Goal: Task Accomplishment & Management: Complete application form

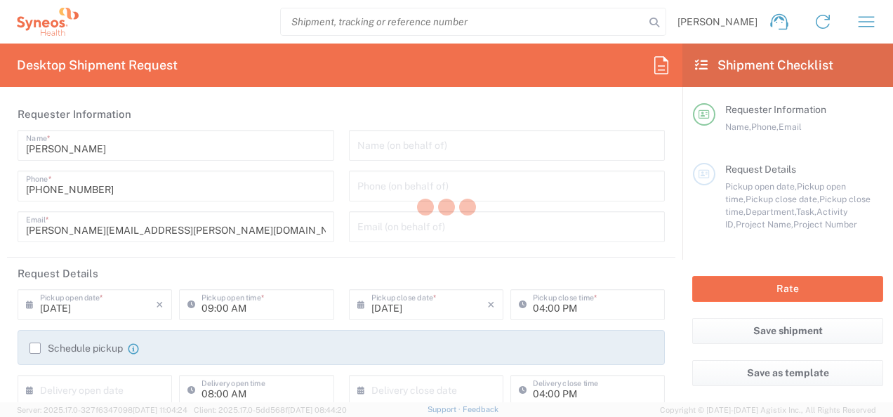
type input "3190"
type input "[US_STATE]"
type input "[GEOGRAPHIC_DATA]"
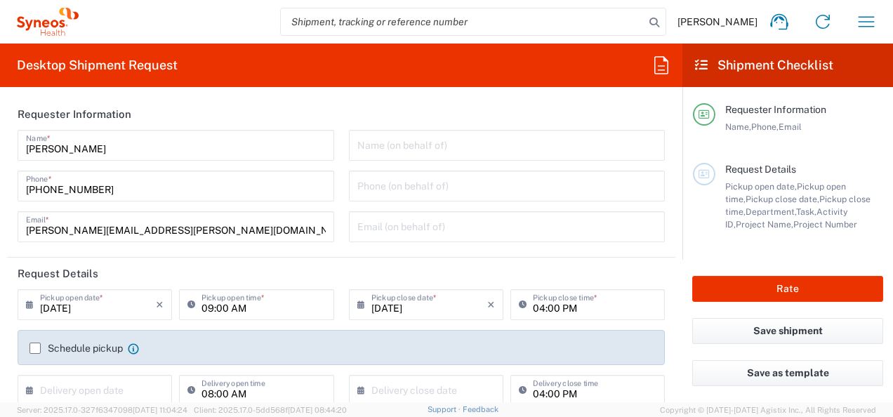
type input "Illingworth Rsrch Grp (USA) In"
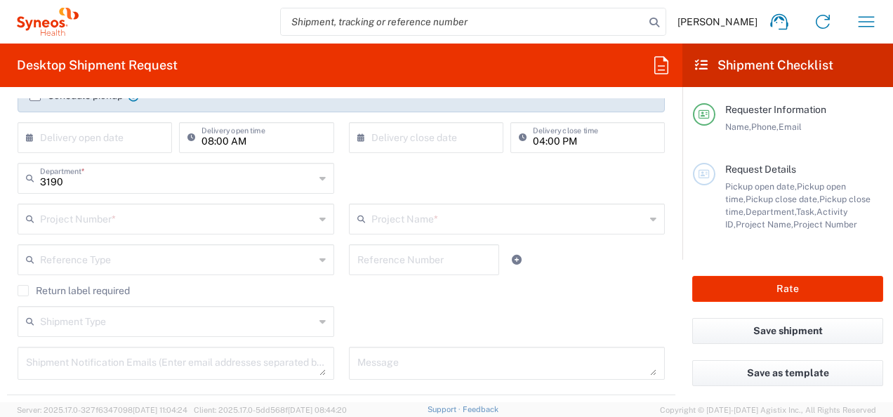
scroll to position [257, 0]
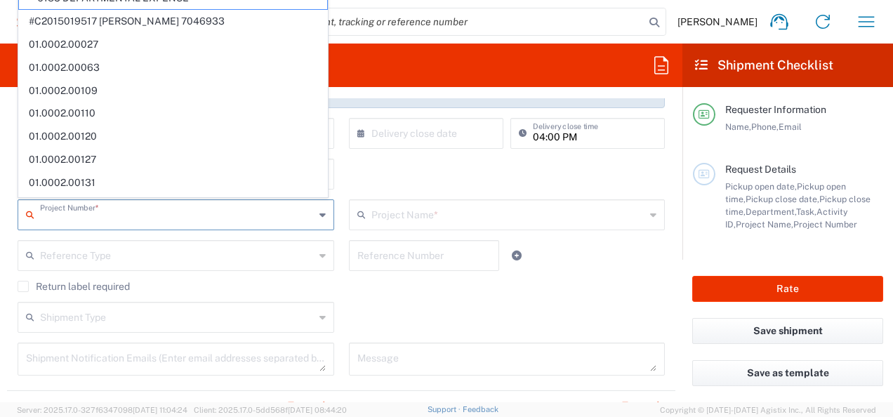
click at [205, 223] on input "text" at bounding box center [177, 213] width 274 height 25
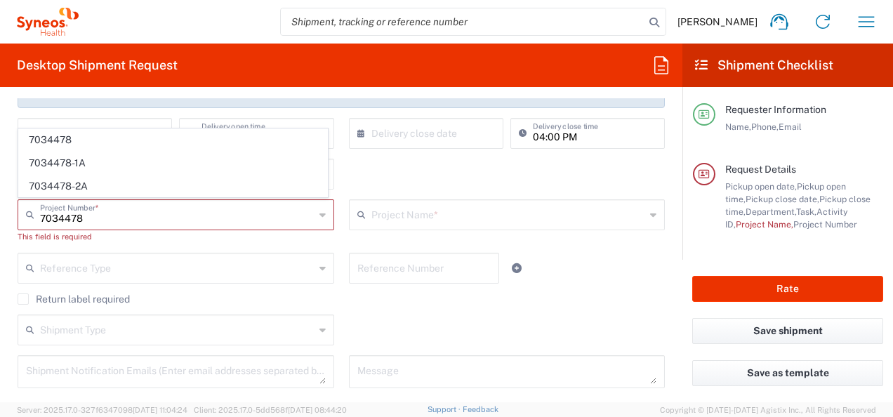
click at [145, 190] on span "7034478-2A" at bounding box center [173, 187] width 308 height 22
type input "7034478-2A"
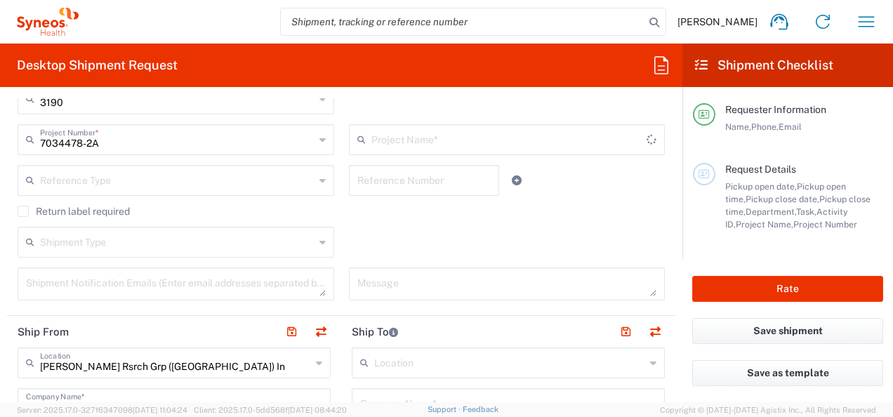
type input "802-SYN-042A"
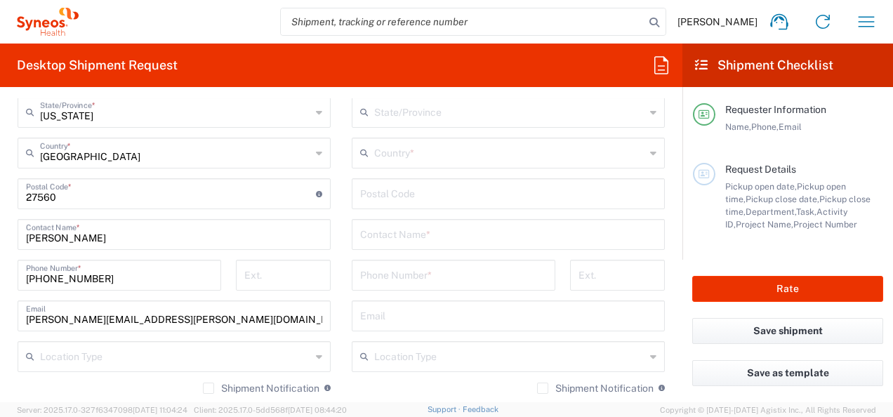
scroll to position [795, 0]
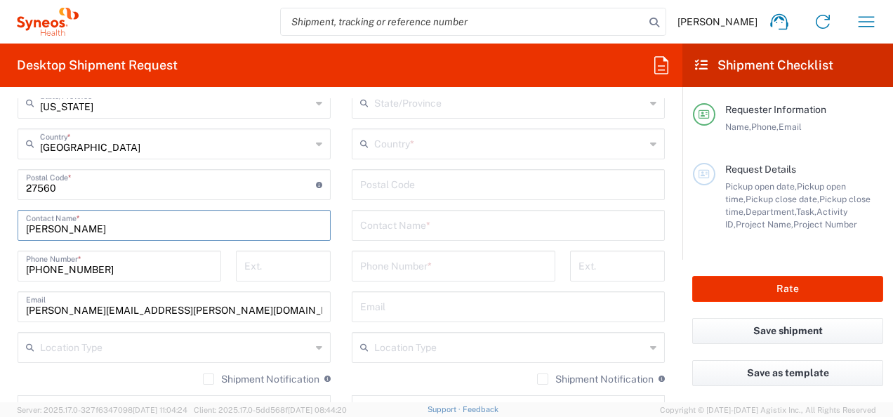
drag, startPoint x: 92, startPoint y: 227, endPoint x: -3, endPoint y: 224, distance: 94.8
click at [0, 224] on html "Emma Young Home Shipment estimator Shipment tracking Desktop shipment request M…" at bounding box center [446, 208] width 893 height 417
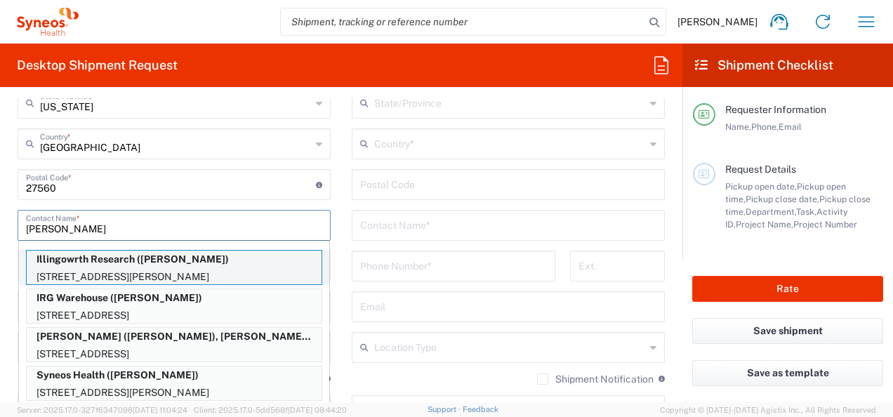
type input "Jessi"
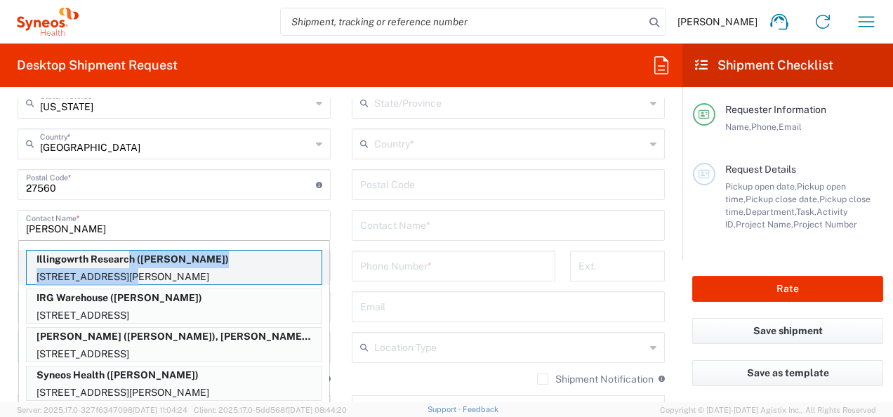
click at [125, 266] on div "Illingowrth Research (Jessica Bregstein) 35 Brian Peck Crescent, Unit 511, TORO…" at bounding box center [174, 267] width 296 height 35
type input "Illingowrth Research"
type input "35 Brian Peck Crescent"
type input "Unit 511"
type input "TORONTO"
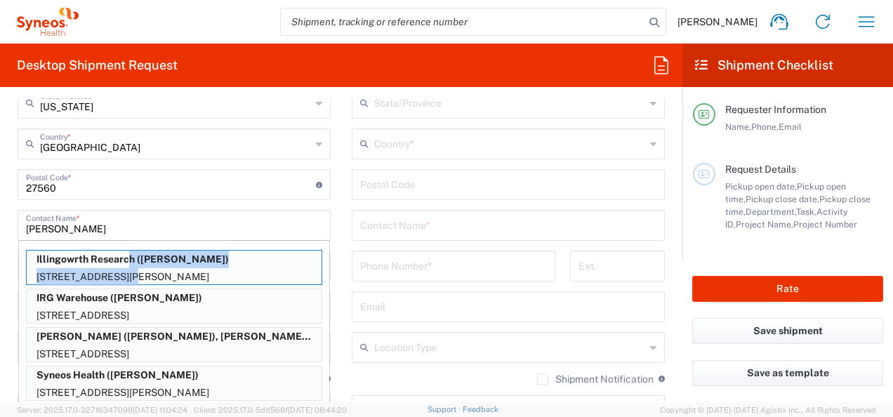
type input "Canada"
type input "M4G0A5"
type input "Jessica Bregstein"
type input "6479961906"
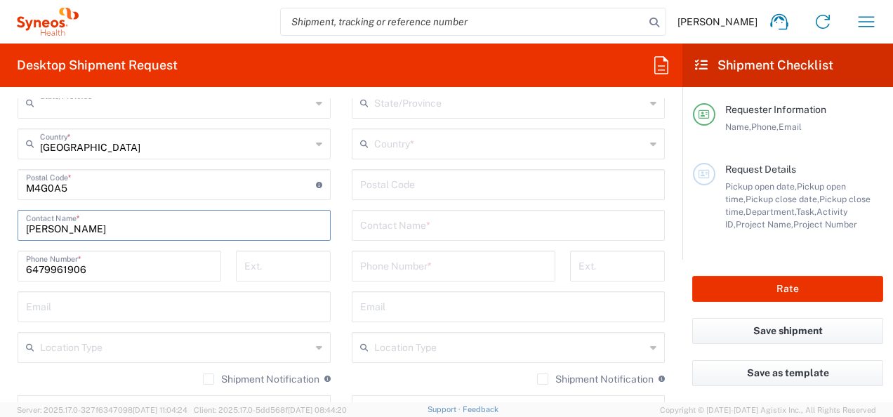
type input "Ontario"
click at [365, 242] on div "Location Addison Whitney LLC-Morrisvile NC US Barcelona-Syneos Health BioSector…" at bounding box center [508, 179] width 313 height 590
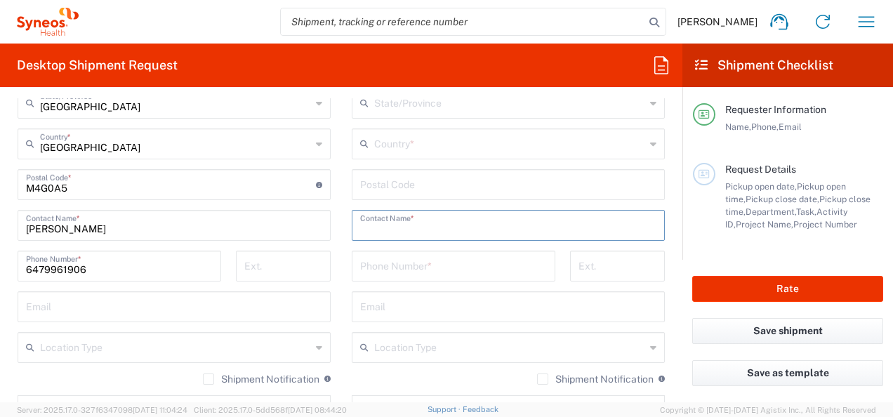
click at [375, 225] on input "text" at bounding box center [508, 224] width 296 height 25
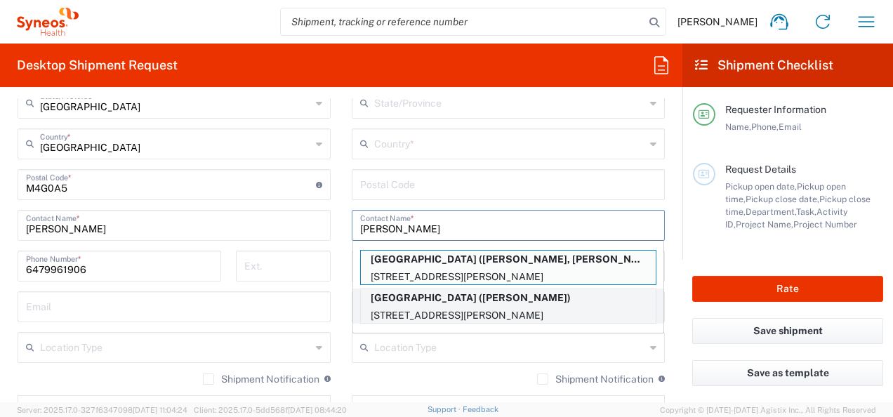
type input "Glenis"
click at [424, 300] on p "Toronto General Hospital (Glenis Berroa Diaz)" at bounding box center [508, 298] width 295 height 18
type input "Toronto General Hospital"
type input "200 Elizabeth St."
type input "5EC, Room 309"
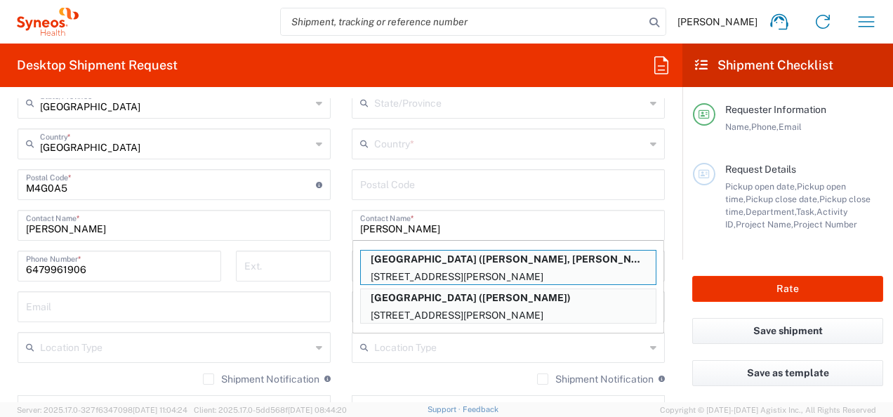
type input "TORONTO"
type input "Canada"
type input "M5G2C4"
type input "Glenis Berroa Diaz"
type input "4163403898"
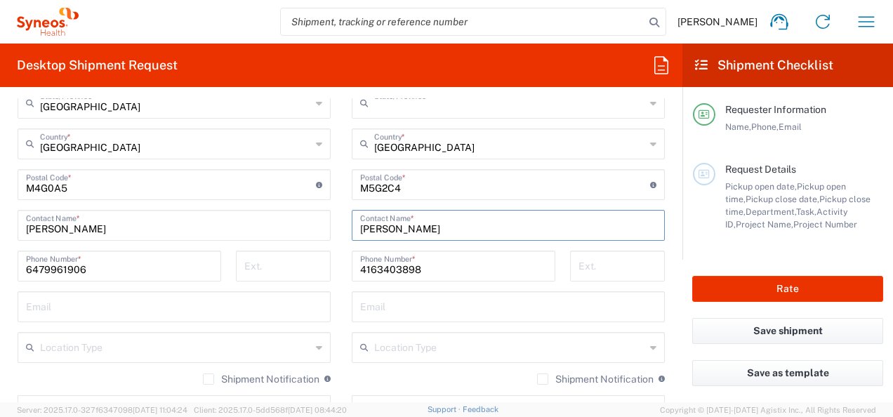
type input "Ontario"
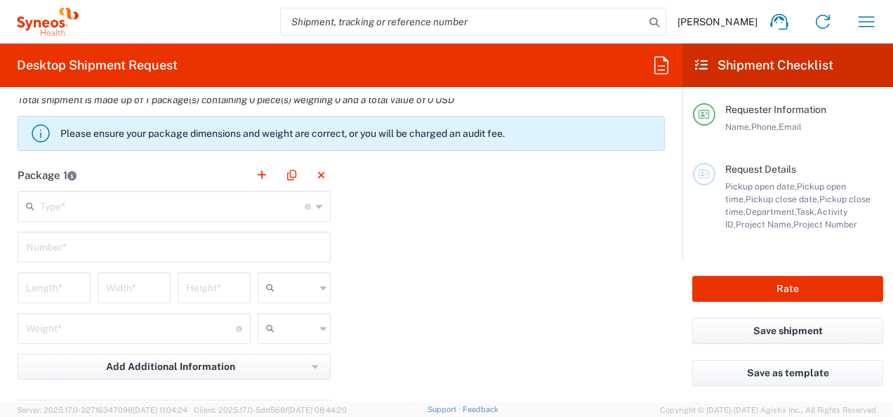
scroll to position [1193, 0]
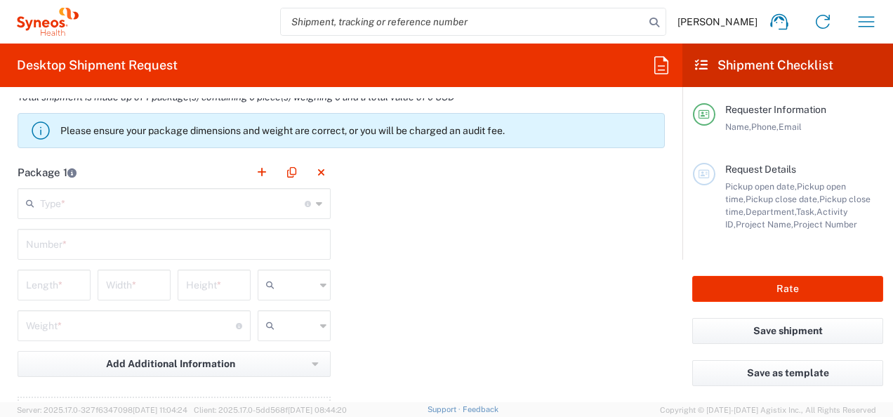
click at [171, 208] on input "text" at bounding box center [172, 202] width 265 height 25
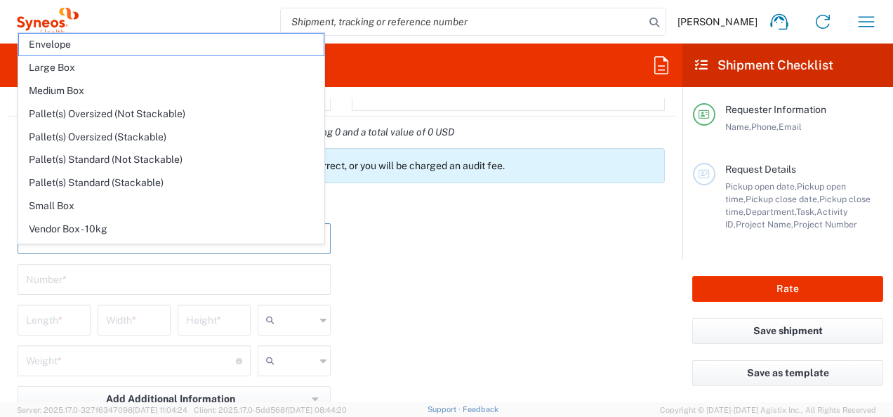
scroll to position [1123, 0]
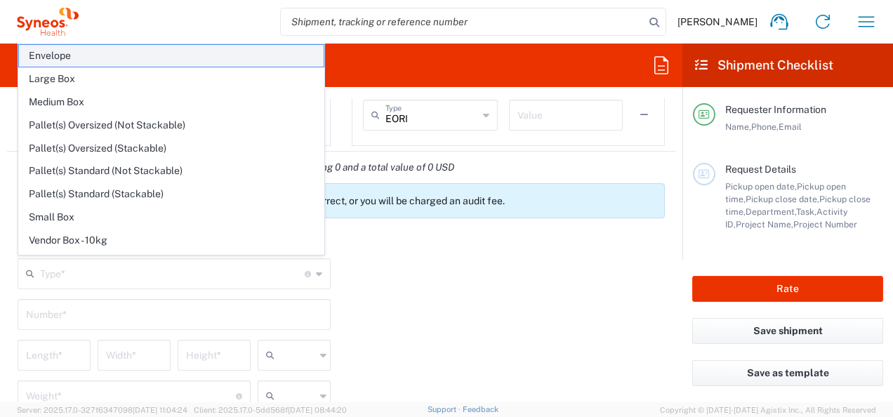
click at [151, 51] on span "Envelope" at bounding box center [171, 56] width 305 height 22
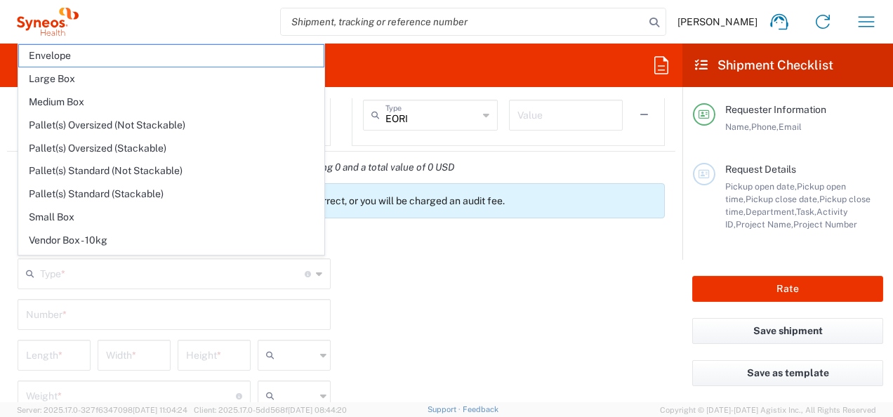
type input "Envelope"
type input "1"
type input "9.5"
type input "12.5"
type input "0.25"
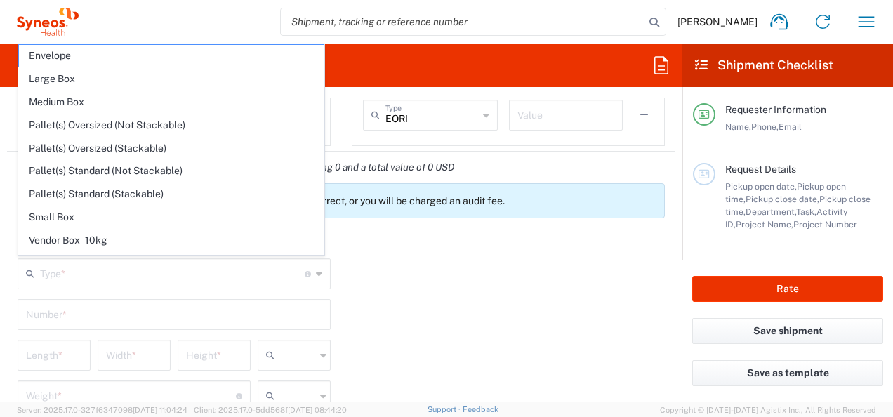
type input "in"
type input "0.45"
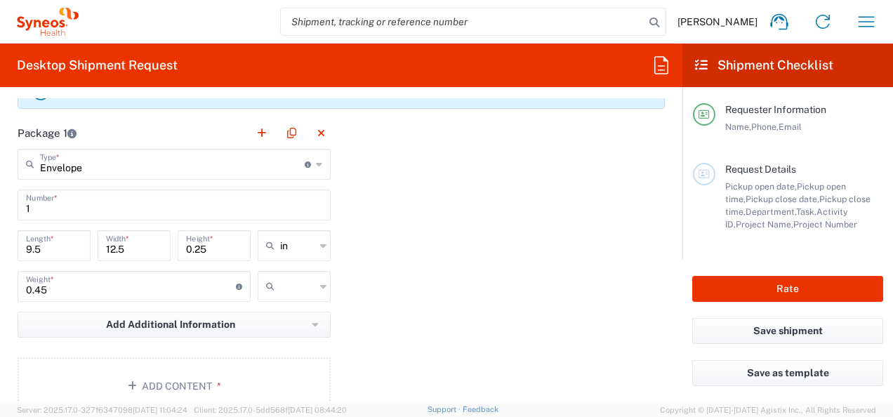
scroll to position [1240, 0]
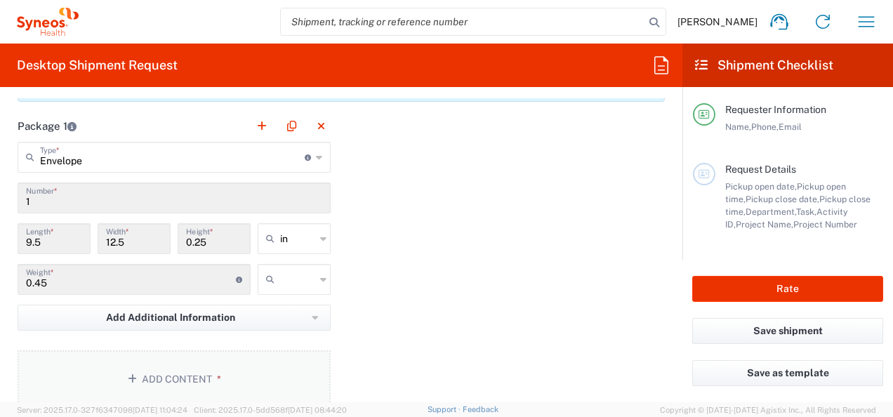
click at [126, 362] on button "Add Content *" at bounding box center [174, 379] width 313 height 58
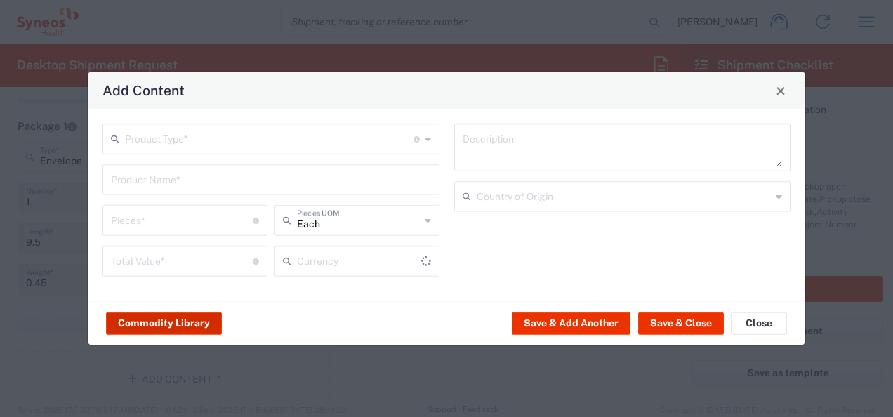
type input "US Dollar"
click at [200, 146] on input "text" at bounding box center [269, 138] width 289 height 25
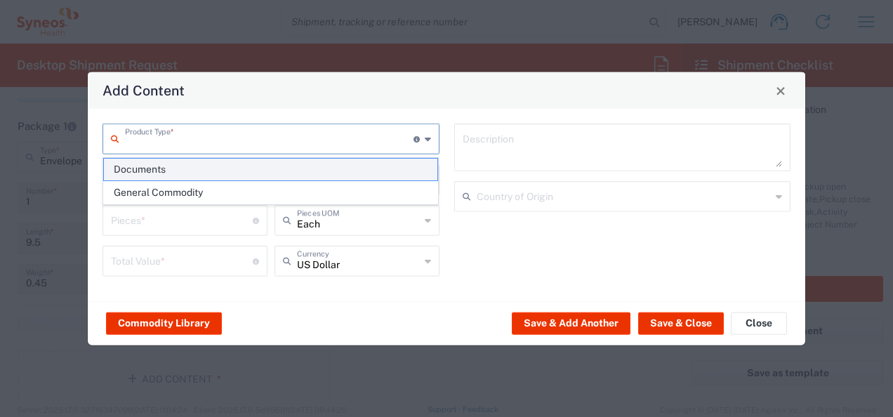
click at [190, 167] on span "Documents" at bounding box center [271, 170] width 334 height 22
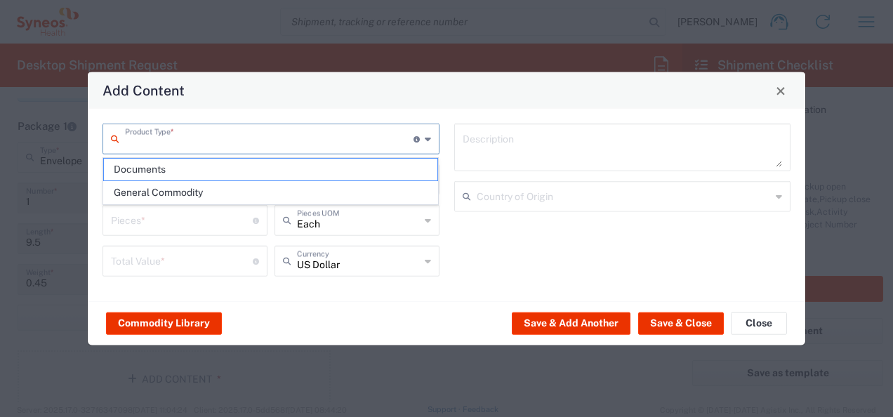
type input "Documents"
type input "1"
type textarea "Documents"
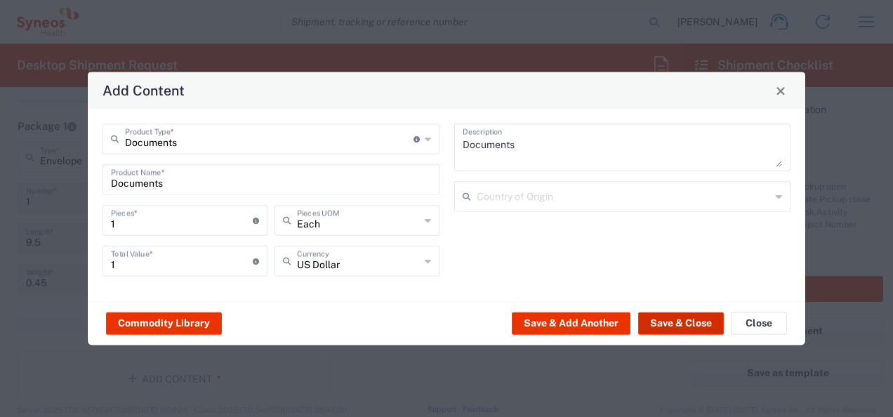
click at [681, 325] on button "Save & Close" at bounding box center [681, 323] width 86 height 22
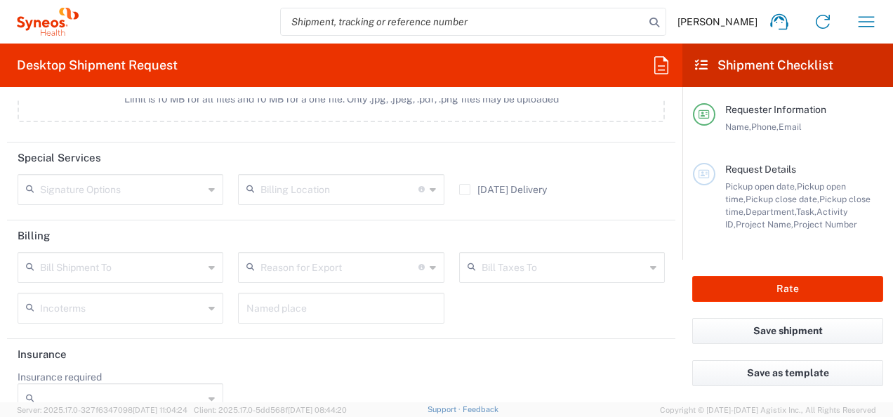
scroll to position [1801, 0]
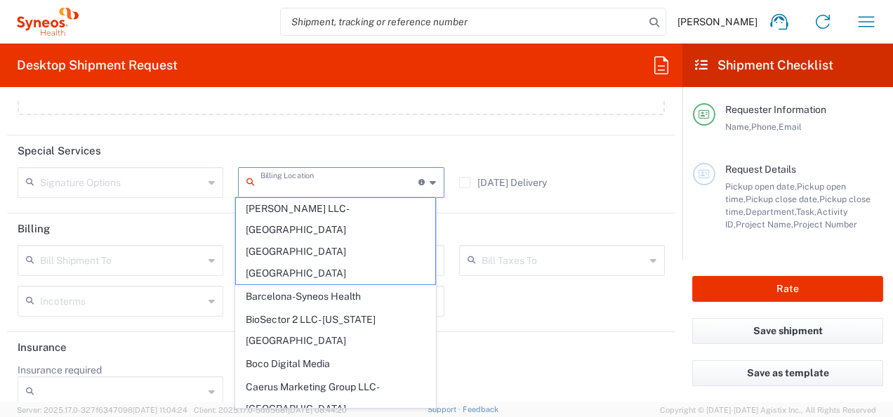
click at [300, 178] on input "text" at bounding box center [338, 181] width 157 height 25
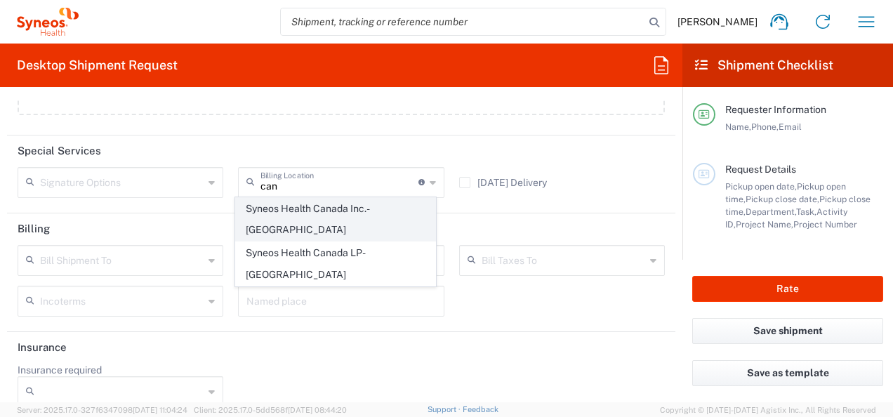
click at [329, 210] on span "Syneos Health Canada Inc.- Toronto" at bounding box center [335, 220] width 199 height 44
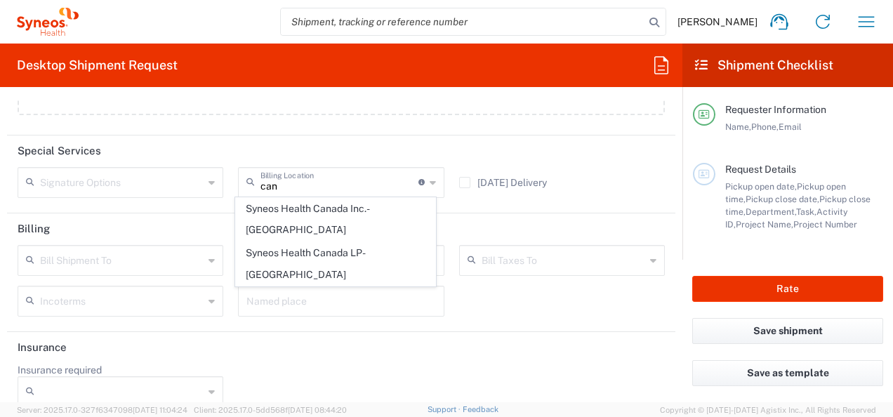
type input "Syneos Health Canada Inc.- Toronto"
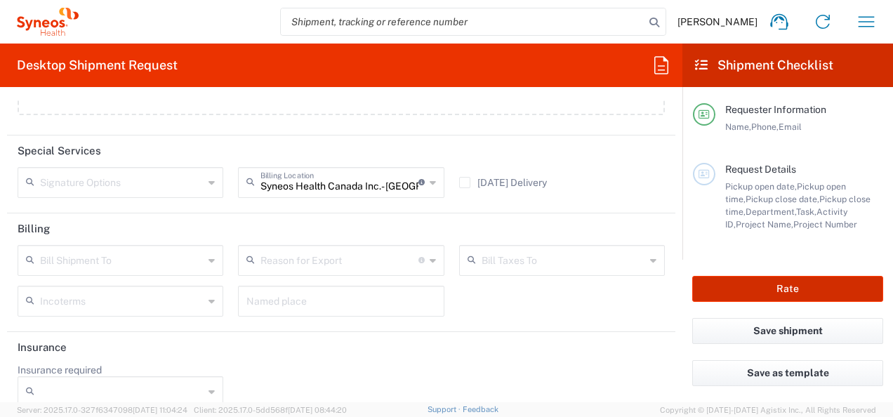
click at [796, 295] on button "Rate" at bounding box center [787, 289] width 191 height 26
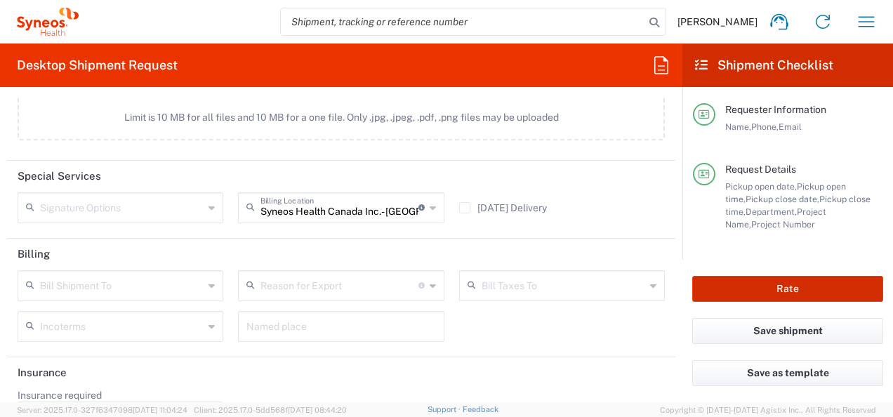
scroll to position [1827, 0]
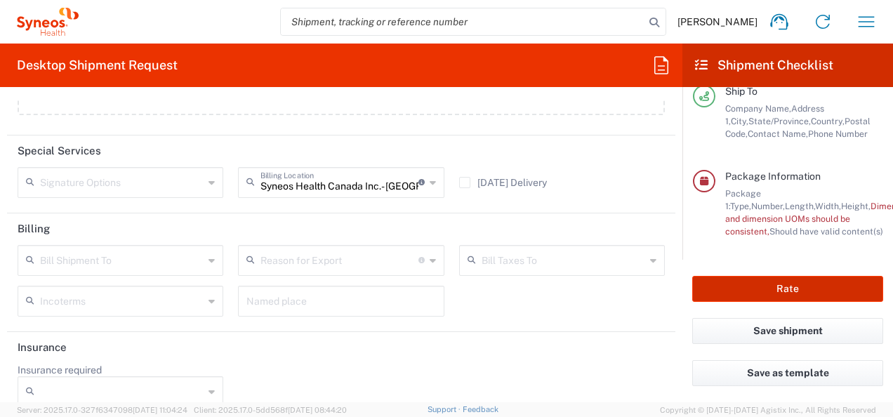
type input "7034478-2A"
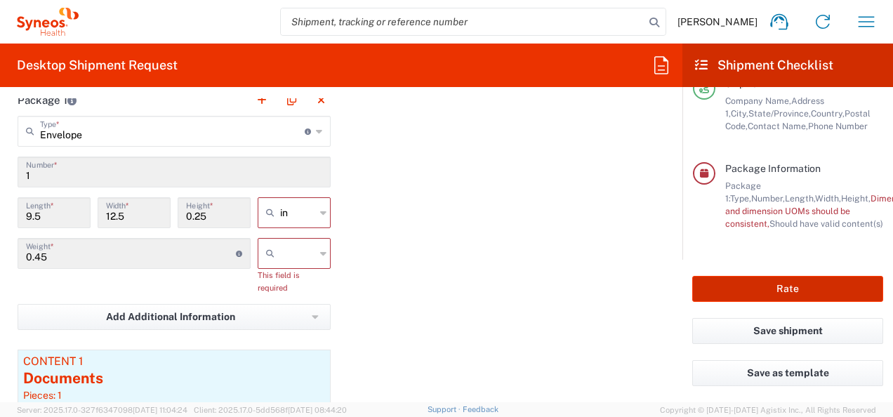
scroll to position [1265, 0]
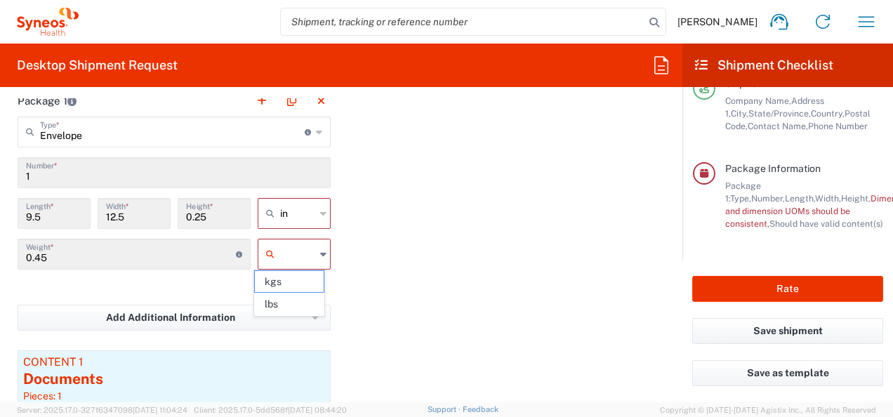
click at [287, 249] on input "text" at bounding box center [297, 254] width 35 height 22
click at [274, 306] on span "lbs" at bounding box center [289, 304] width 69 height 22
type input "lbs"
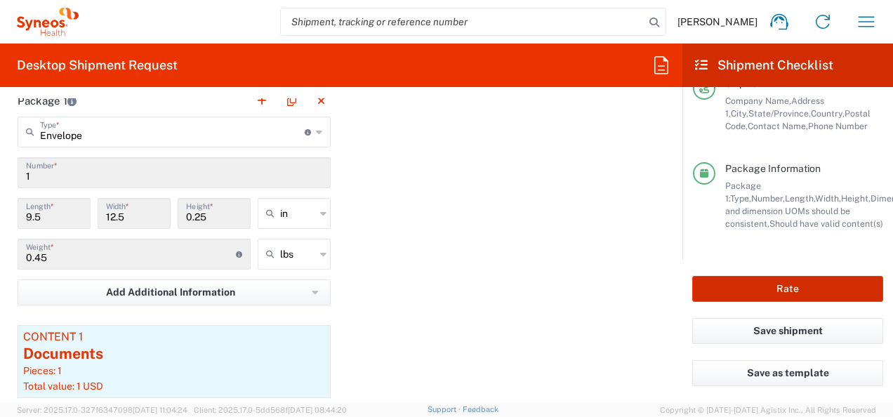
click at [743, 288] on button "Rate" at bounding box center [787, 289] width 191 height 26
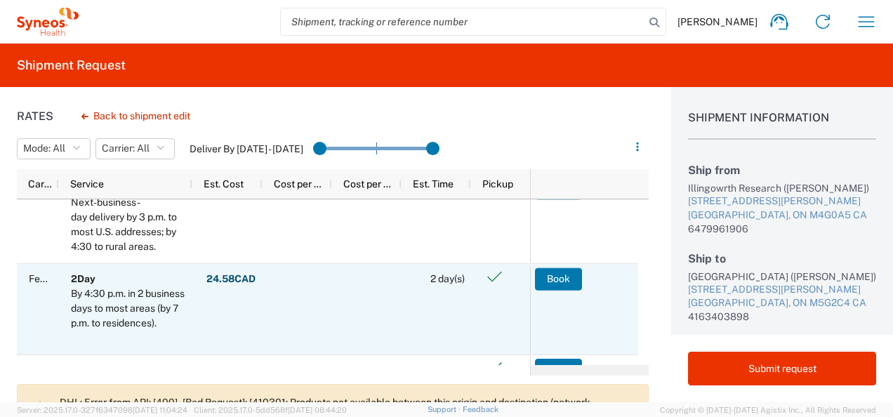
scroll to position [70, 0]
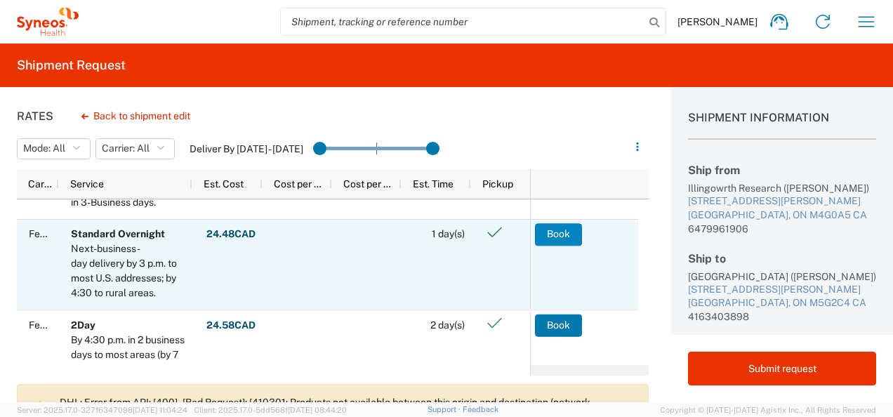
click at [541, 236] on button "Book" at bounding box center [558, 234] width 47 height 22
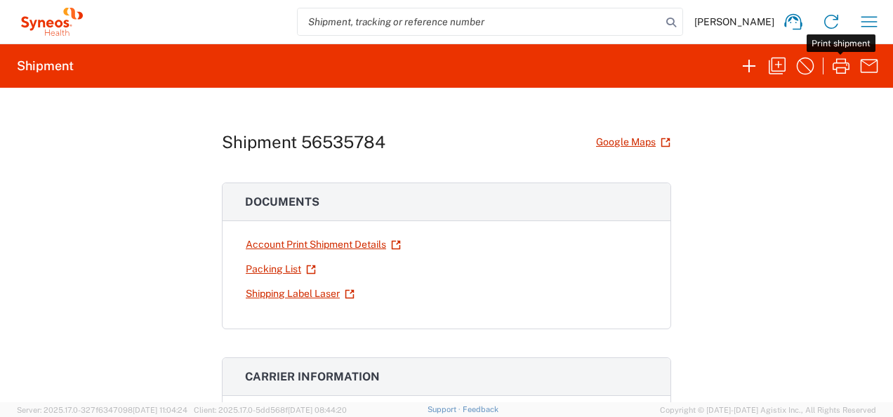
click at [839, 75] on icon "button" at bounding box center [841, 66] width 22 height 22
